Goal: Find contact information: Find contact information

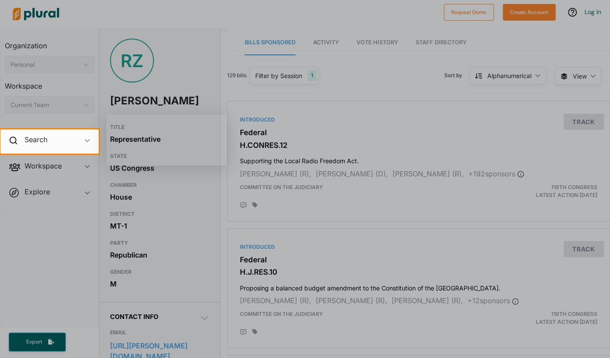
click at [335, 166] on div at bounding box center [305, 256] width 610 height 205
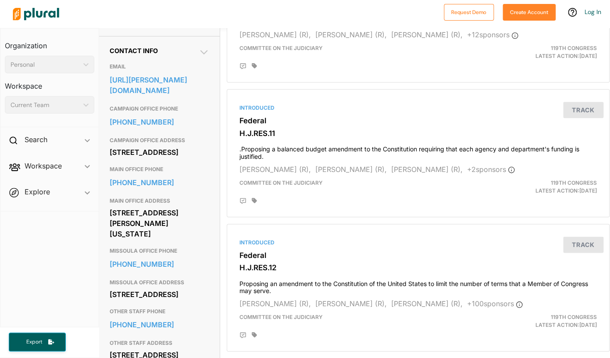
scroll to position [267, 0]
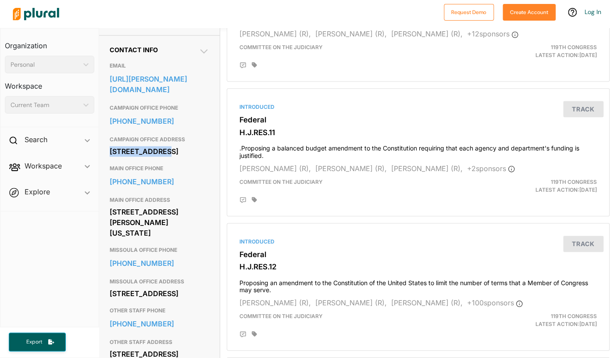
drag, startPoint x: 111, startPoint y: 162, endPoint x: 159, endPoint y: 162, distance: 47.8
click at [159, 158] on div "[STREET_ADDRESS]" at bounding box center [159, 151] width 99 height 13
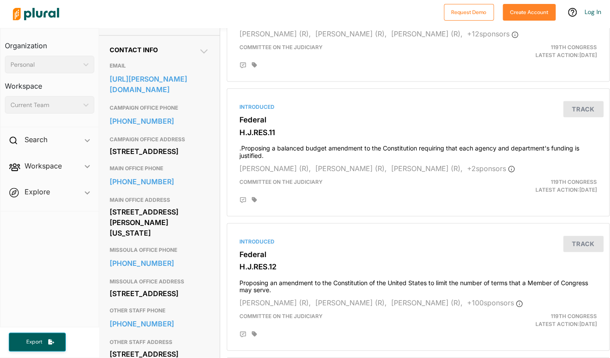
click at [161, 158] on div "[STREET_ADDRESS]" at bounding box center [159, 151] width 99 height 13
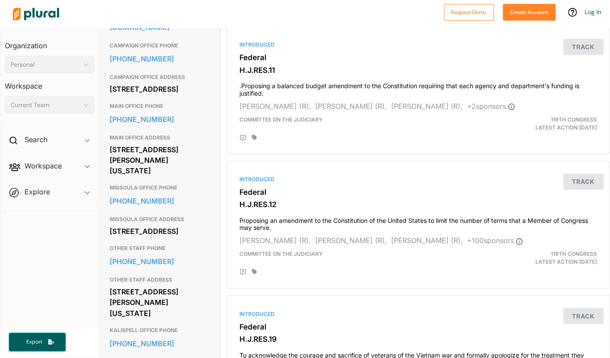
scroll to position [329, 0]
click at [160, 177] on div "[STREET_ADDRESS][PERSON_NAME][US_STATE]" at bounding box center [159, 161] width 99 height 34
click at [151, 178] on div "[STREET_ADDRESS][PERSON_NAME][US_STATE]" at bounding box center [159, 161] width 99 height 34
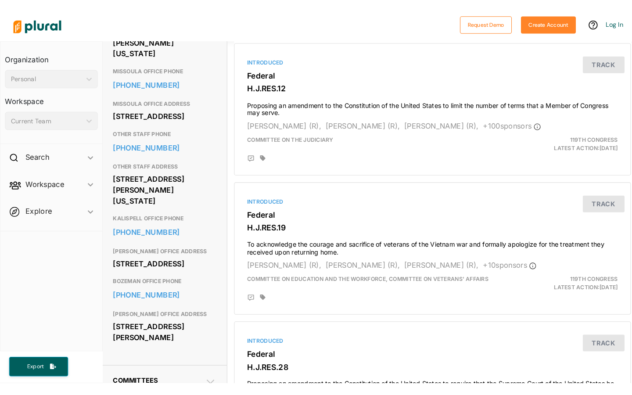
scroll to position [461, 1]
